Goal: Check status: Check status

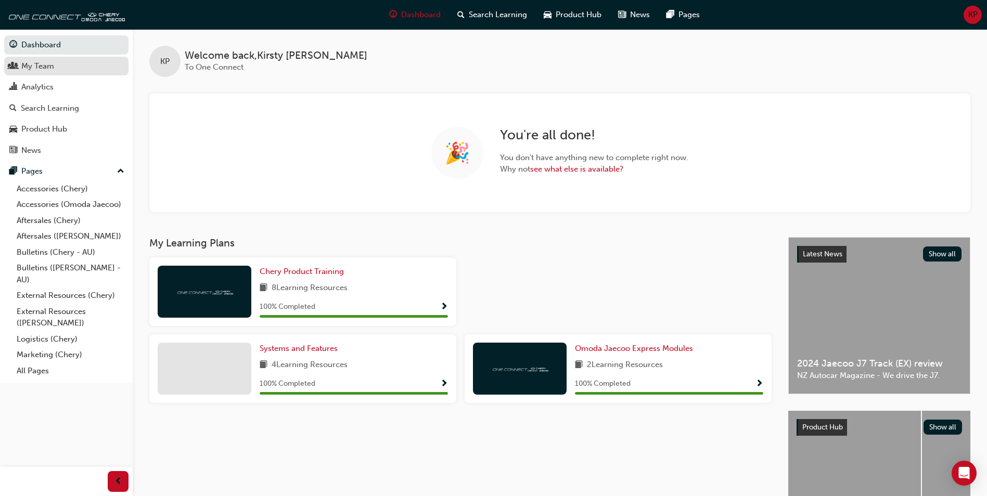
click at [76, 63] on div "My Team" at bounding box center [66, 66] width 114 height 13
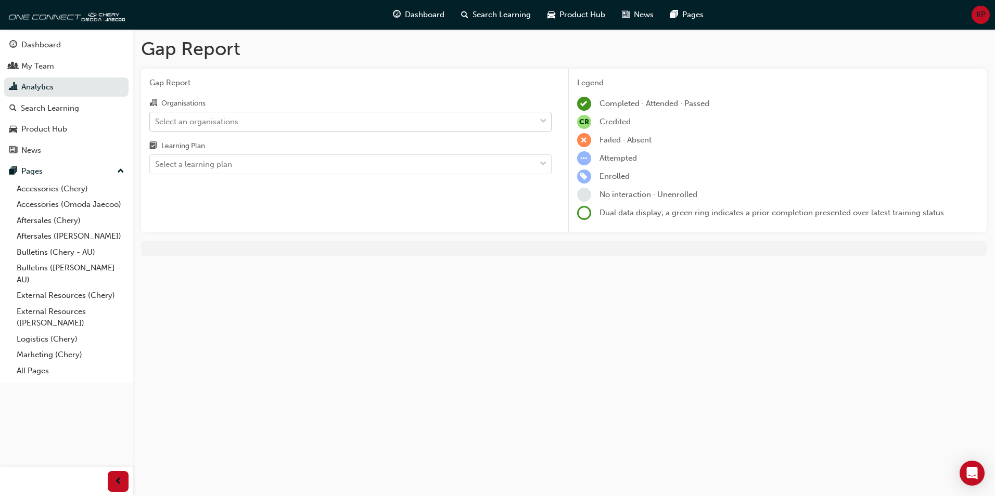
click at [235, 125] on div "Select an organisations" at bounding box center [196, 122] width 83 height 12
click at [156, 125] on input "Organisations Select an organisations" at bounding box center [155, 121] width 1 height 9
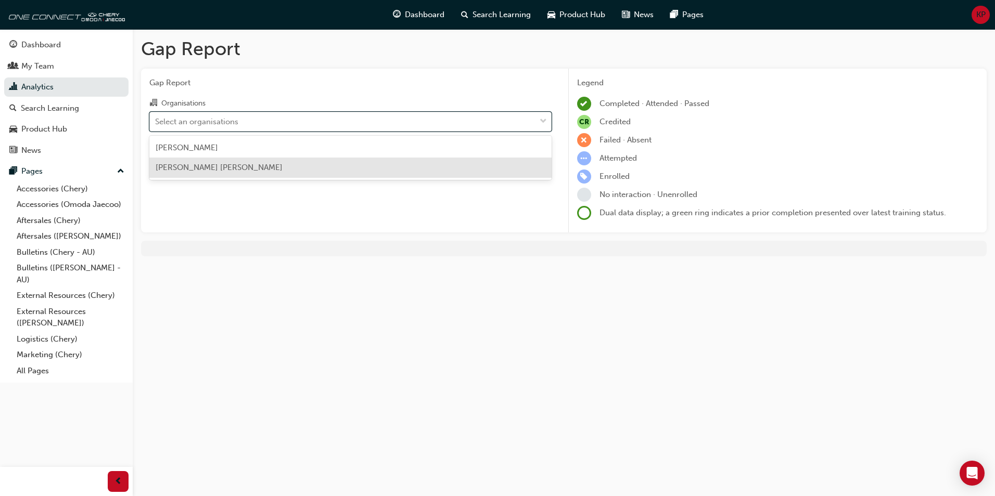
click at [253, 166] on span "John Hughes Omoda Jaecoo Wangara" at bounding box center [219, 167] width 127 height 9
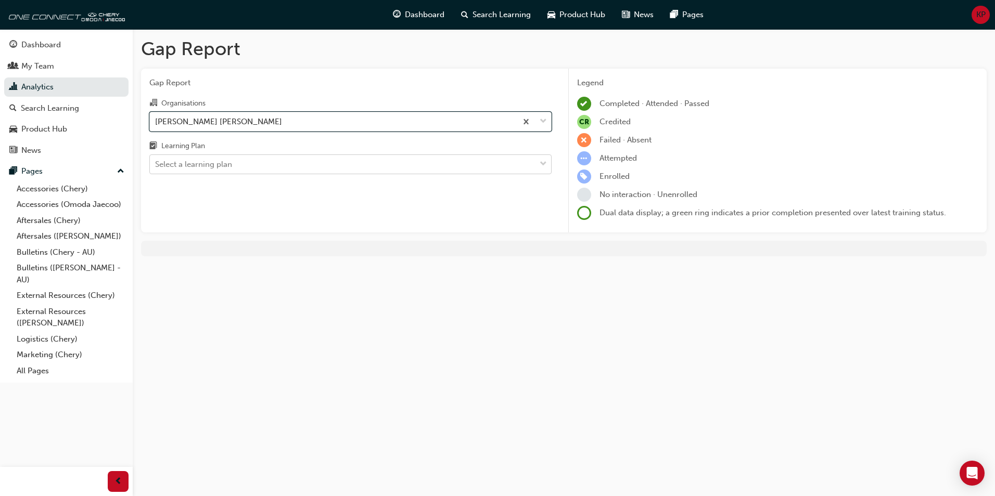
click at [290, 167] on div "Select a learning plan" at bounding box center [343, 165] width 386 height 18
click at [156, 167] on input "Learning Plan Select a learning plan" at bounding box center [155, 164] width 1 height 9
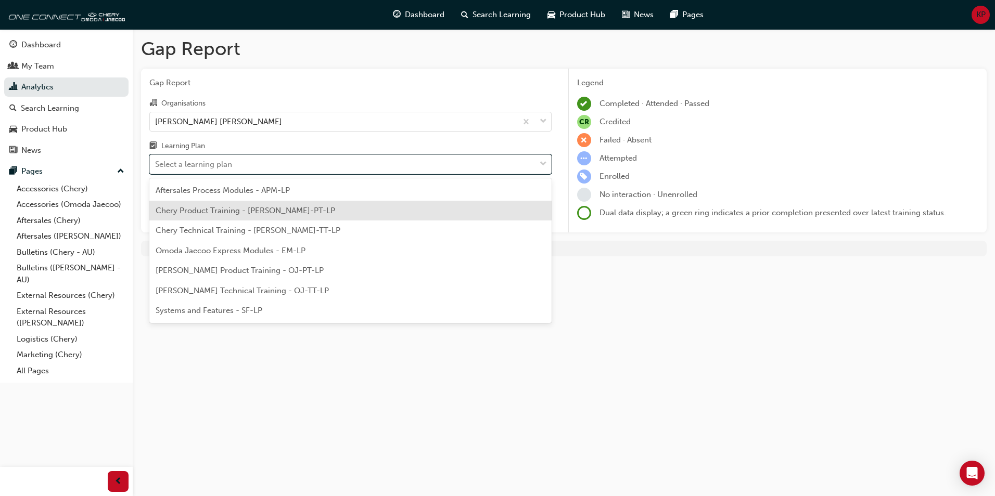
click at [237, 214] on span "Chery Product Training - CHAU-PT-LP" at bounding box center [246, 210] width 180 height 9
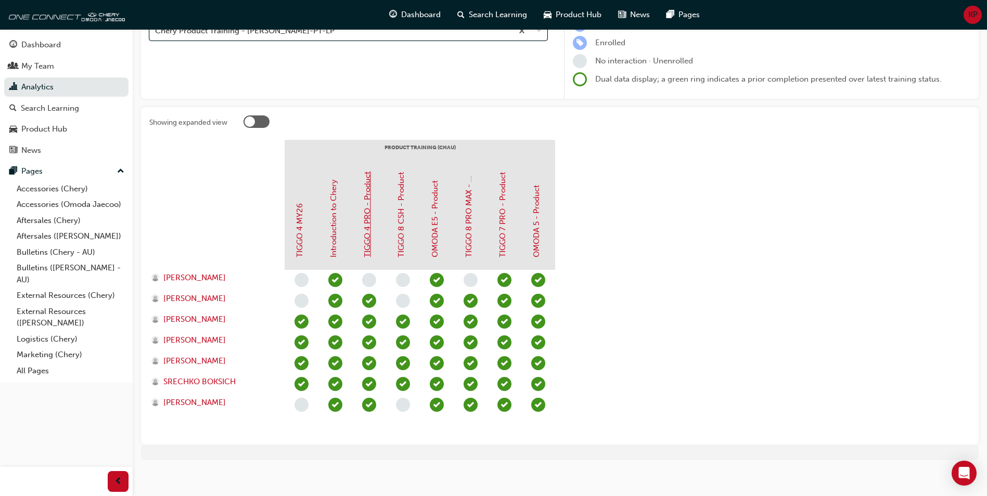
scroll to position [140, 0]
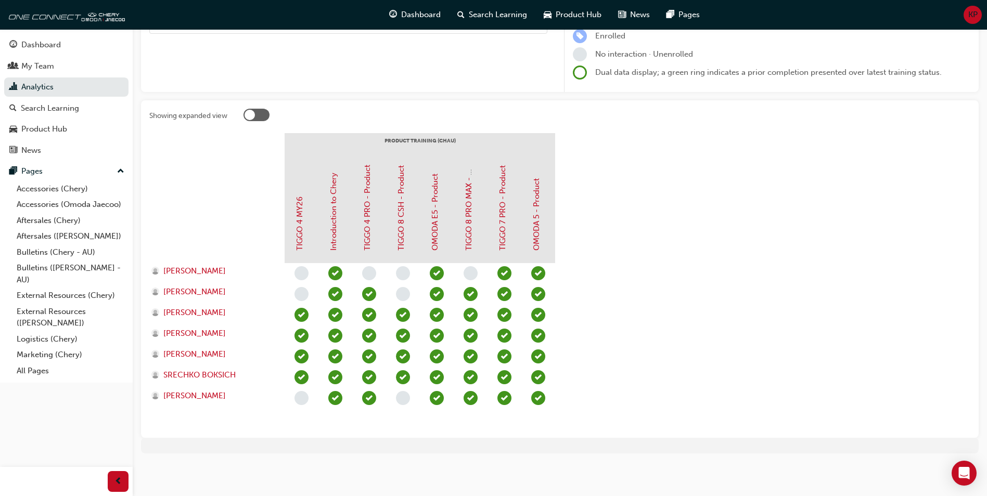
drag, startPoint x: 199, startPoint y: 273, endPoint x: 981, endPoint y: 15, distance: 823.6
click at [982, 15] on div "Dashboard Search Learning Product Hub News Pages KP" at bounding box center [493, 15] width 987 height 30
click at [975, 17] on span "KP" at bounding box center [972, 15] width 9 height 12
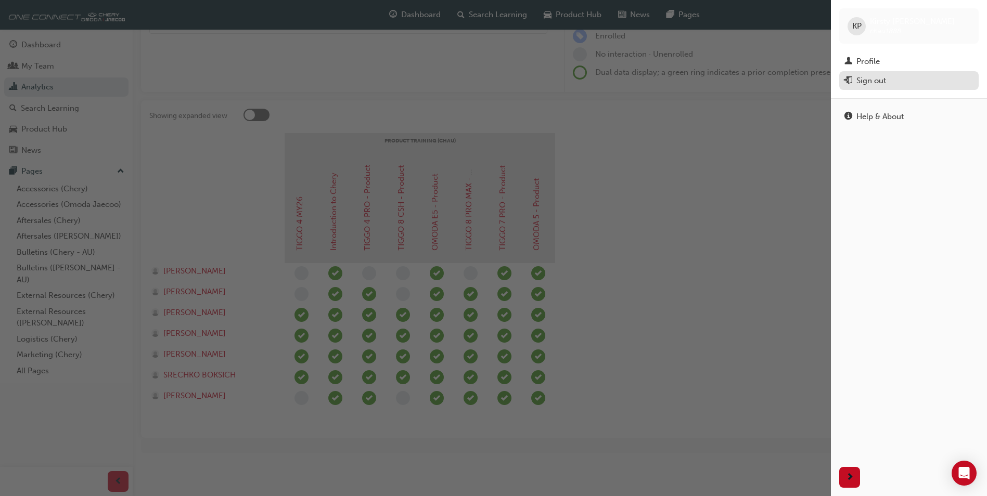
click at [871, 78] on div "Sign out" at bounding box center [872, 81] width 30 height 12
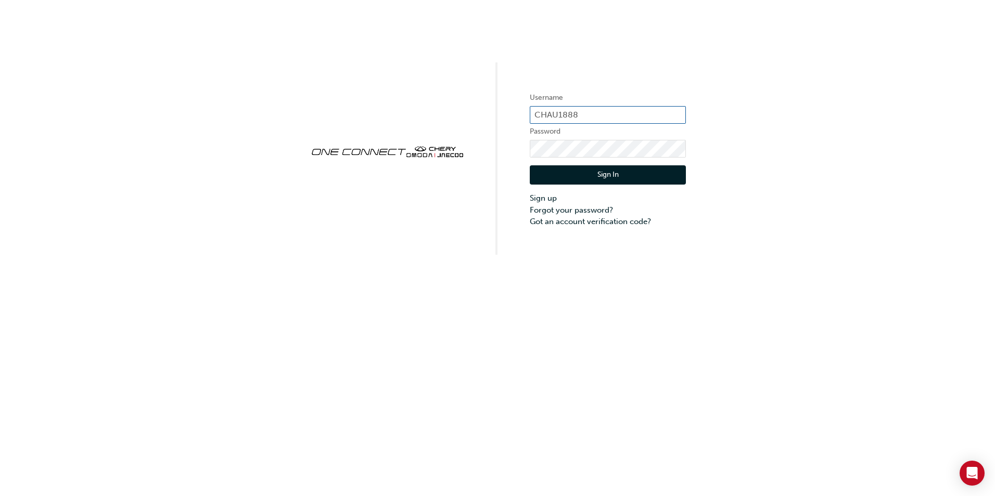
click at [571, 115] on input "CHAU1888" at bounding box center [608, 115] width 156 height 18
click at [593, 113] on input "CHAU1888" at bounding box center [608, 115] width 156 height 18
drag, startPoint x: 593, startPoint y: 114, endPoint x: 545, endPoint y: 113, distance: 47.4
click at [545, 113] on input "CHAU1888" at bounding box center [608, 115] width 156 height 18
type input "bradyujnovich@johnhughes.com.au"
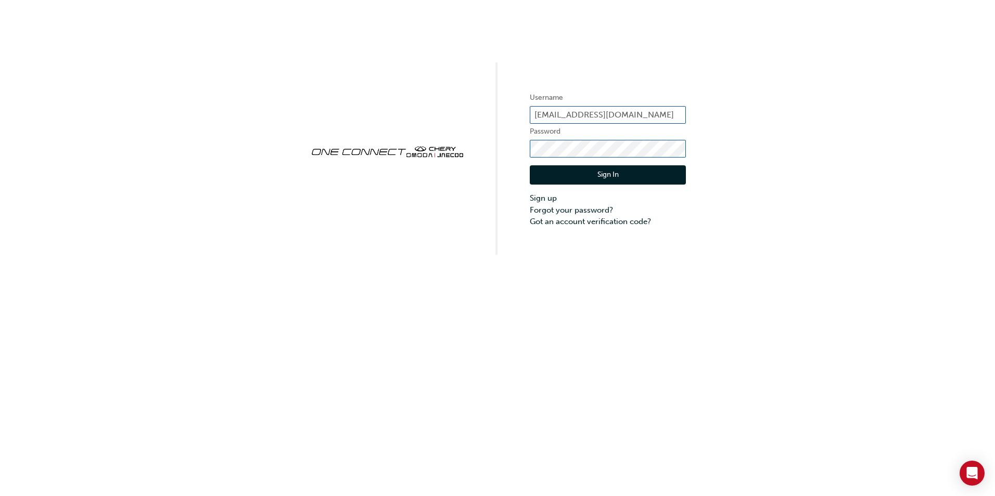
click button "Sign In" at bounding box center [608, 175] width 156 height 20
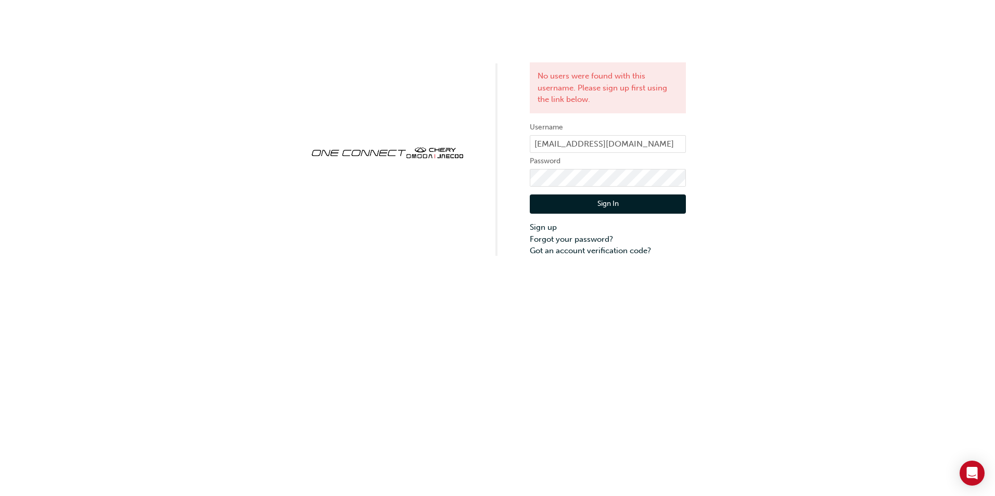
click at [905, 214] on div "No users were found with this username. Please sign up first using the link bel…" at bounding box center [497, 128] width 995 height 257
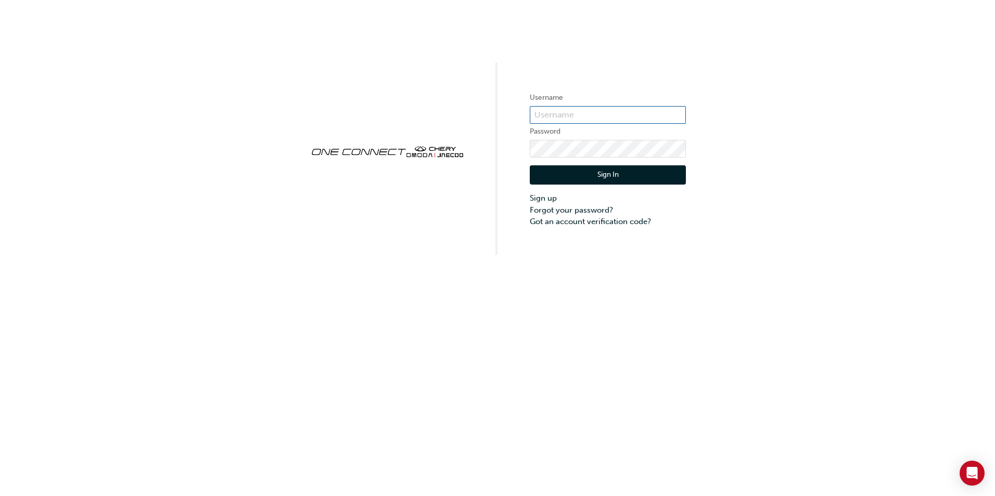
type input "CHAU1888"
click at [596, 181] on button "Sign In" at bounding box center [608, 175] width 156 height 20
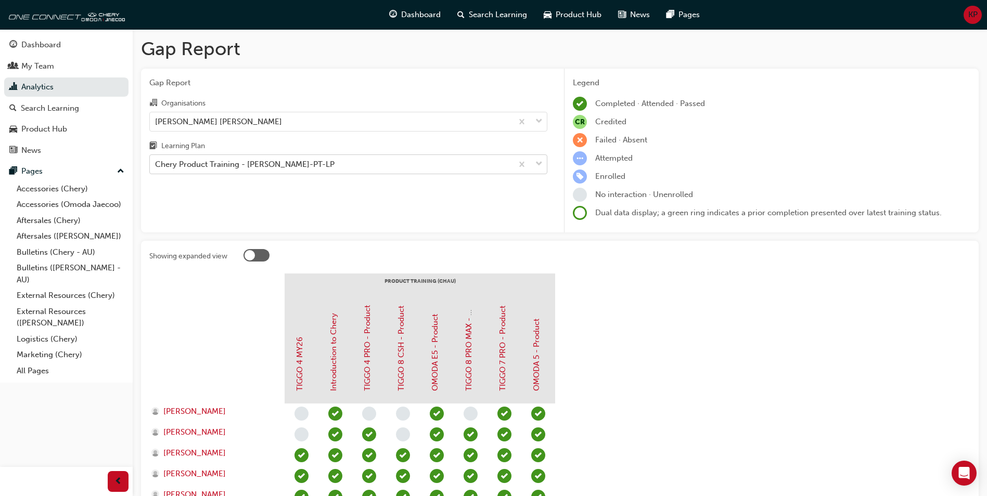
click at [246, 162] on div "Chery Product Training - CHAU-PT-LP" at bounding box center [245, 165] width 180 height 12
click at [156, 162] on input "Learning Plan Chery Product Training - CHAU-PT-LP" at bounding box center [155, 164] width 1 height 9
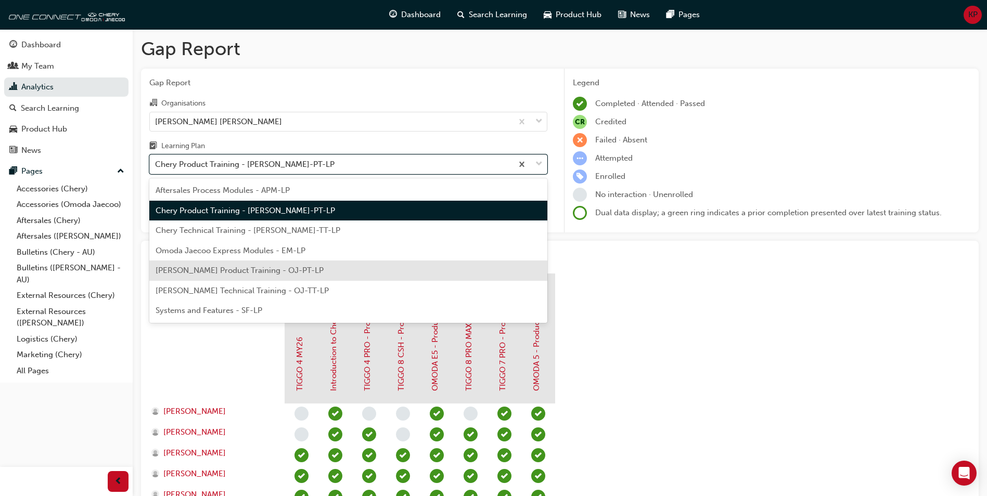
click at [253, 268] on span "Omoda Jaecoo Product Training - OJ-PT-LP" at bounding box center [240, 270] width 168 height 9
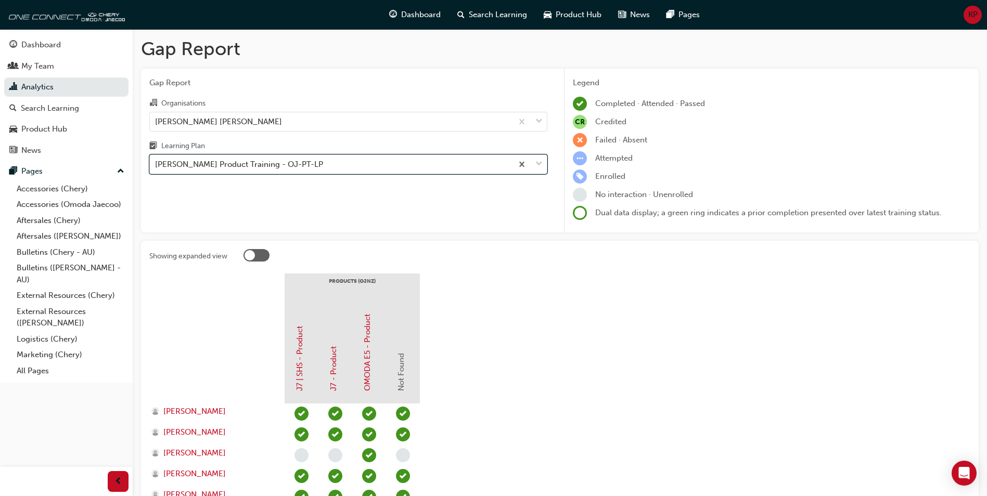
click at [232, 161] on div "Omoda Jaecoo Product Training - OJ-PT-LP" at bounding box center [239, 165] width 168 height 12
click at [156, 161] on input "Learning Plan option Omoda Jaecoo Product Training - OJ-PT-LP, selected. 0 resu…" at bounding box center [155, 164] width 1 height 9
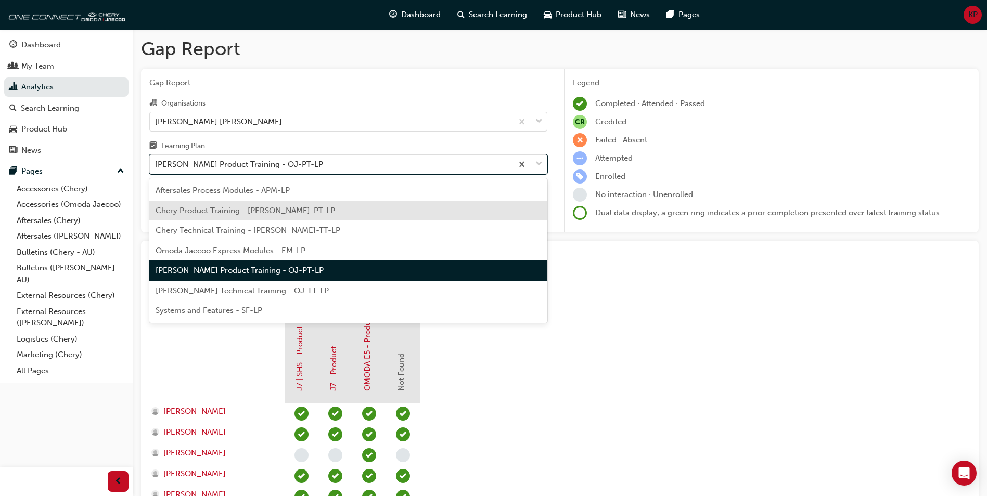
click at [225, 213] on span "Chery Product Training - CHAU-PT-LP" at bounding box center [246, 210] width 180 height 9
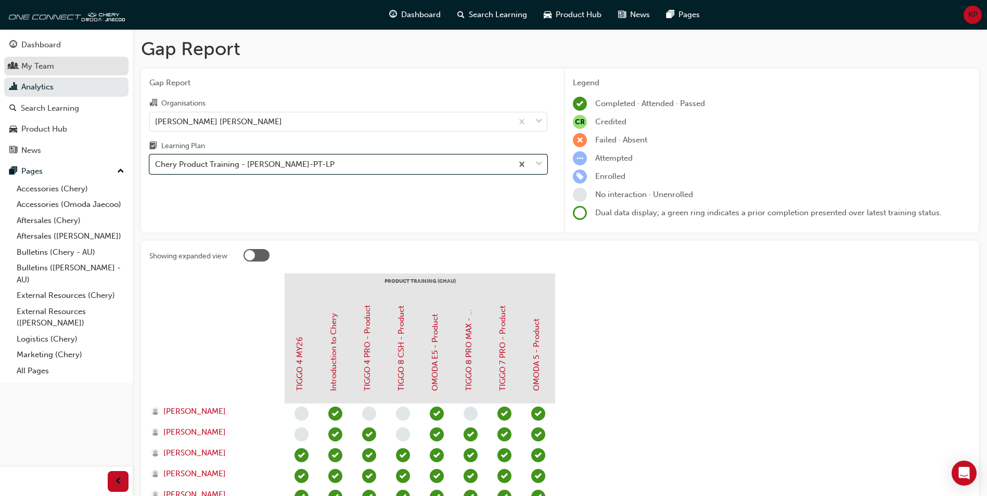
click at [50, 70] on div "My Team" at bounding box center [37, 66] width 33 height 12
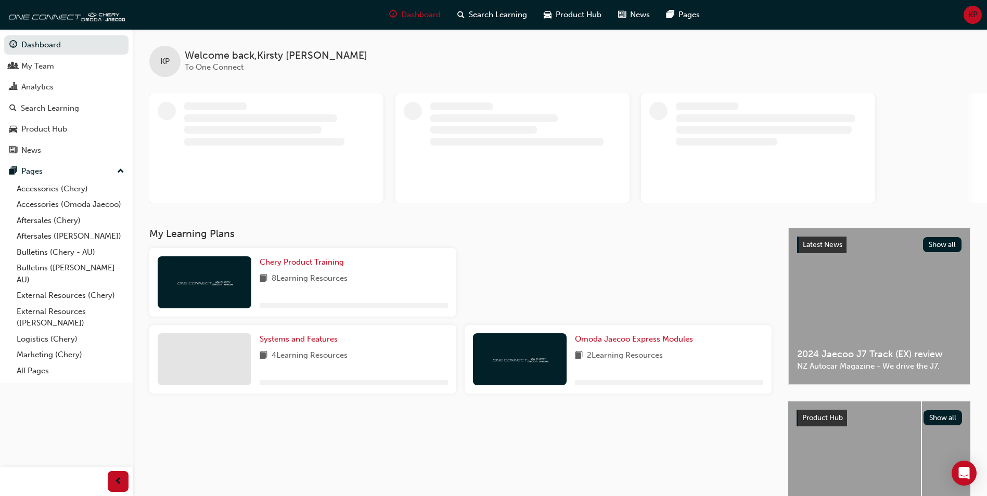
click at [972, 12] on span "KP" at bounding box center [972, 15] width 9 height 12
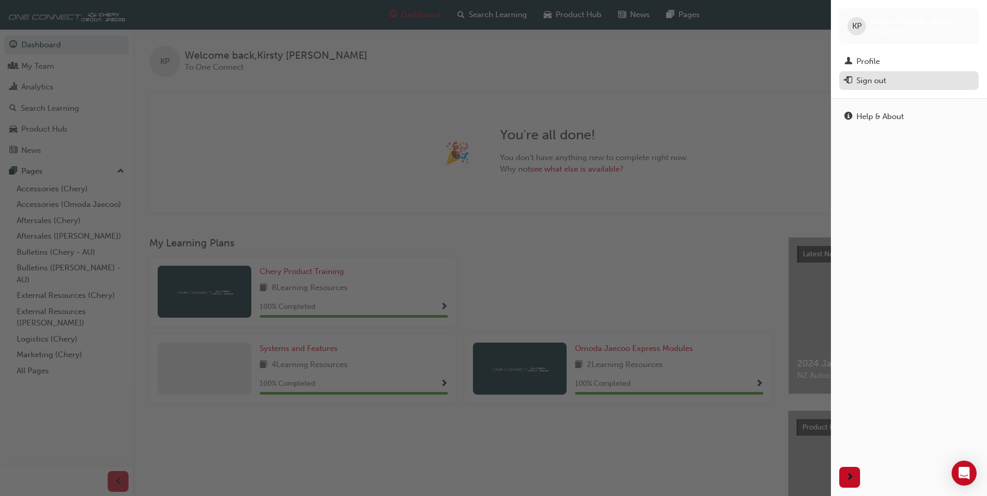
click at [888, 83] on div "Sign out" at bounding box center [909, 80] width 129 height 13
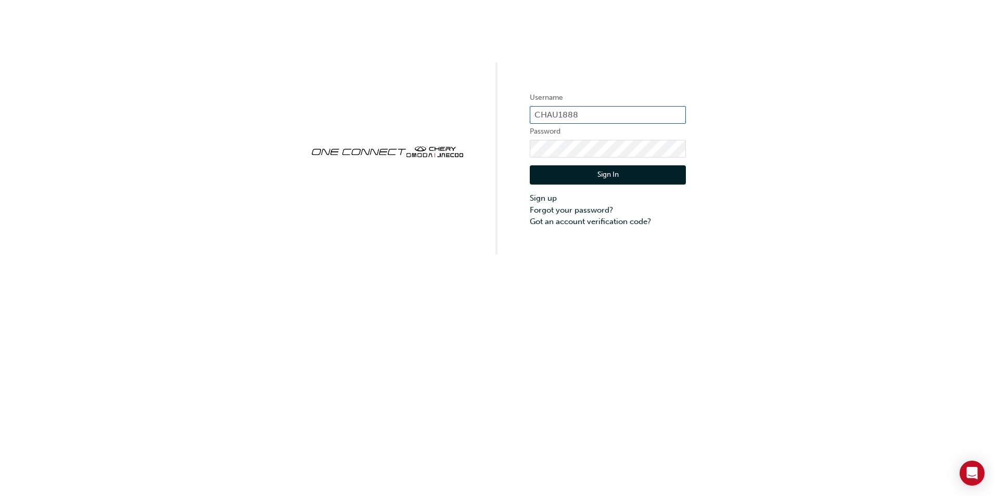
click at [574, 114] on input "CHAU1888" at bounding box center [608, 115] width 156 height 18
type input "CHAU0095"
click at [452, 130] on div "Username CHAU0095 Password Sign In Sign up Forgot your password? Got an account…" at bounding box center [497, 127] width 995 height 255
click button "Sign In" at bounding box center [608, 175] width 156 height 20
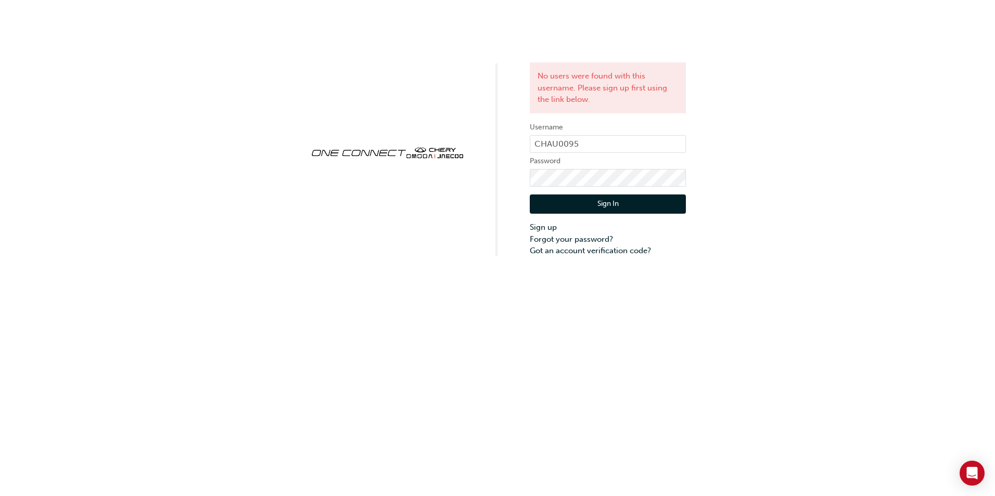
drag, startPoint x: 806, startPoint y: 166, endPoint x: 751, endPoint y: 93, distance: 91.5
click at [806, 166] on div "No users were found with this username. Please sign up first using the link bel…" at bounding box center [497, 128] width 995 height 257
